Goal: Transaction & Acquisition: Purchase product/service

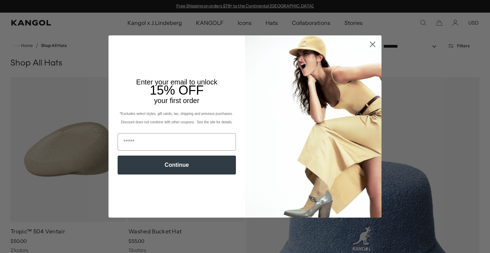
scroll to position [88, 0]
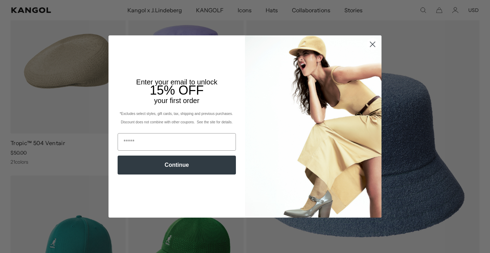
click at [372, 45] on circle "Close dialog" at bounding box center [373, 44] width 12 height 12
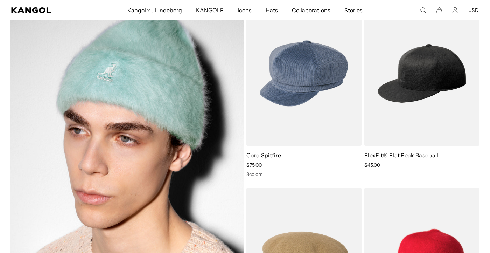
scroll to position [0, 0]
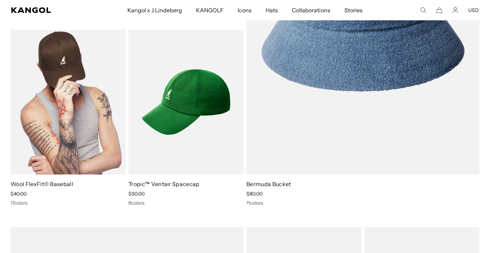
click at [29, 82] on img at bounding box center [67, 102] width 115 height 145
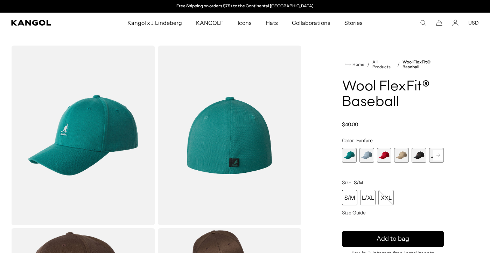
click at [359, 152] on span "2 of 17" at bounding box center [366, 155] width 15 height 15
click at [366, 154] on span "2 of 17" at bounding box center [366, 155] width 15 height 15
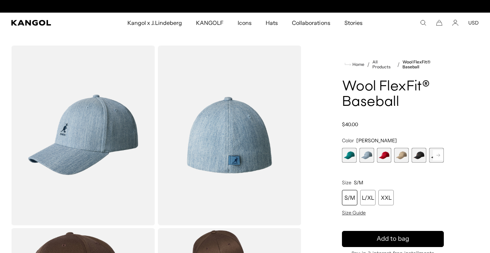
scroll to position [0, 144]
click at [403, 161] on span "4 of 17" at bounding box center [401, 155] width 15 height 15
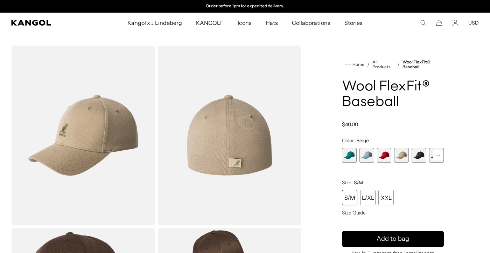
click at [417, 159] on span "5 of 17" at bounding box center [418, 155] width 15 height 15
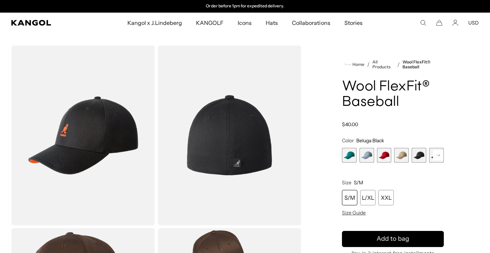
click at [433, 155] on rect at bounding box center [438, 155] width 10 height 10
click at [435, 155] on rect at bounding box center [438, 155] width 10 height 10
click at [437, 155] on icon at bounding box center [437, 155] width 3 height 3
click at [438, 155] on icon at bounding box center [437, 155] width 3 height 3
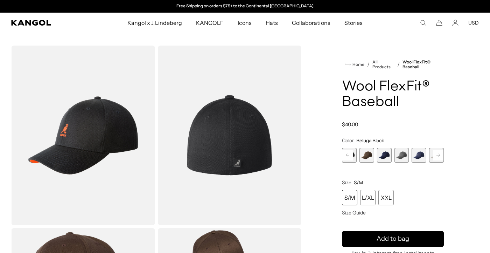
click at [438, 155] on icon at bounding box center [437, 155] width 3 height 3
click at [383, 157] on span "11 of 17" at bounding box center [384, 155] width 15 height 15
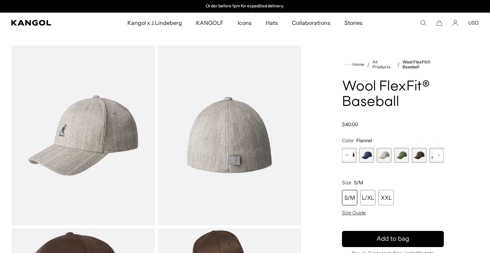
click at [438, 155] on rect at bounding box center [438, 155] width 10 height 10
click at [403, 156] on span "15 of 17" at bounding box center [401, 155] width 15 height 15
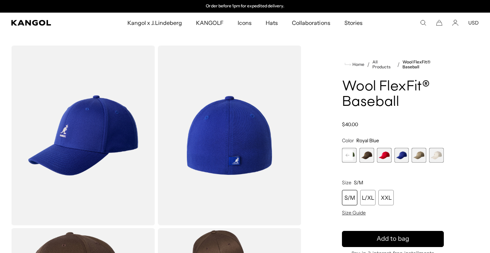
click at [435, 163] on variant-selects "Color Royal Blue Previous Next Fanfare Variant sold out or unavailable Heather …" at bounding box center [393, 176] width 102 height 78
click at [437, 157] on span "17 of 17" at bounding box center [436, 155] width 15 height 15
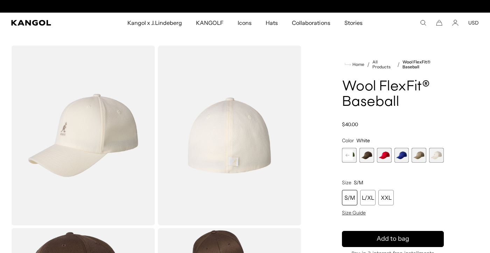
scroll to position [0, 144]
